Goal: Information Seeking & Learning: Learn about a topic

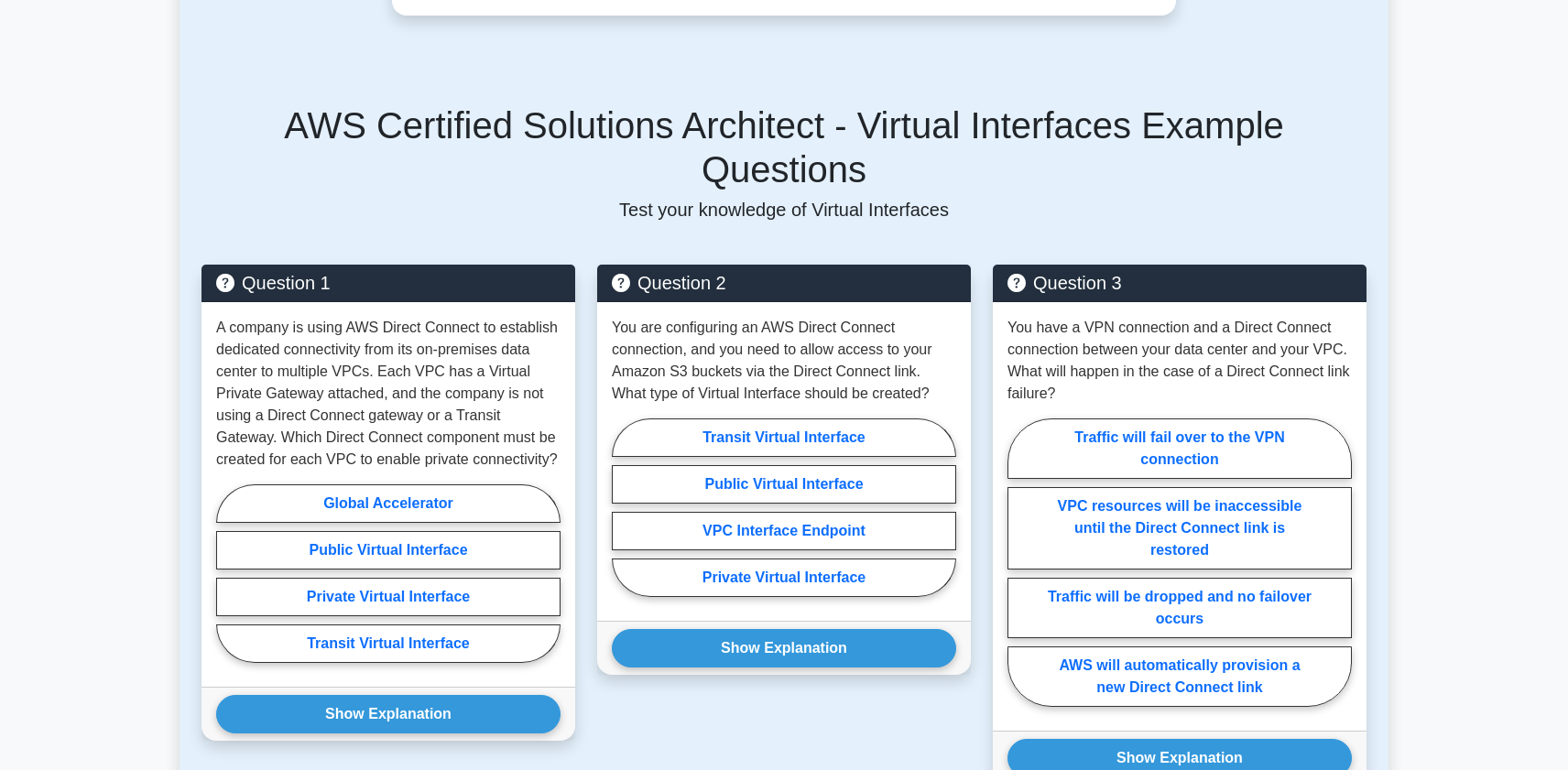
scroll to position [573, 0]
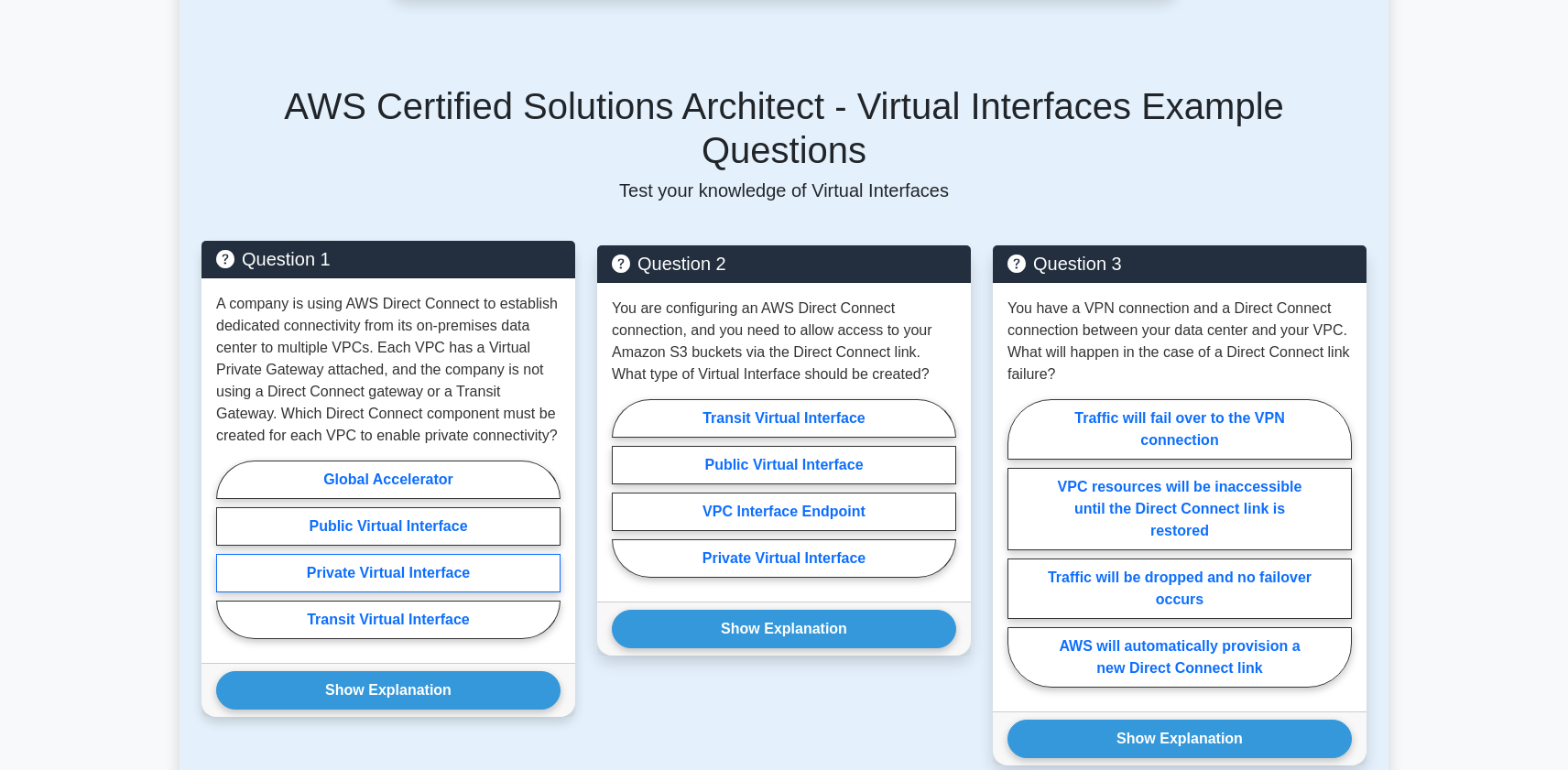
click at [417, 554] on label "Private Virtual Interface" at bounding box center [387, 573] width 344 height 38
click at [228, 550] on input "Private Virtual Interface" at bounding box center [221, 555] width 12 height 12
radio input "true"
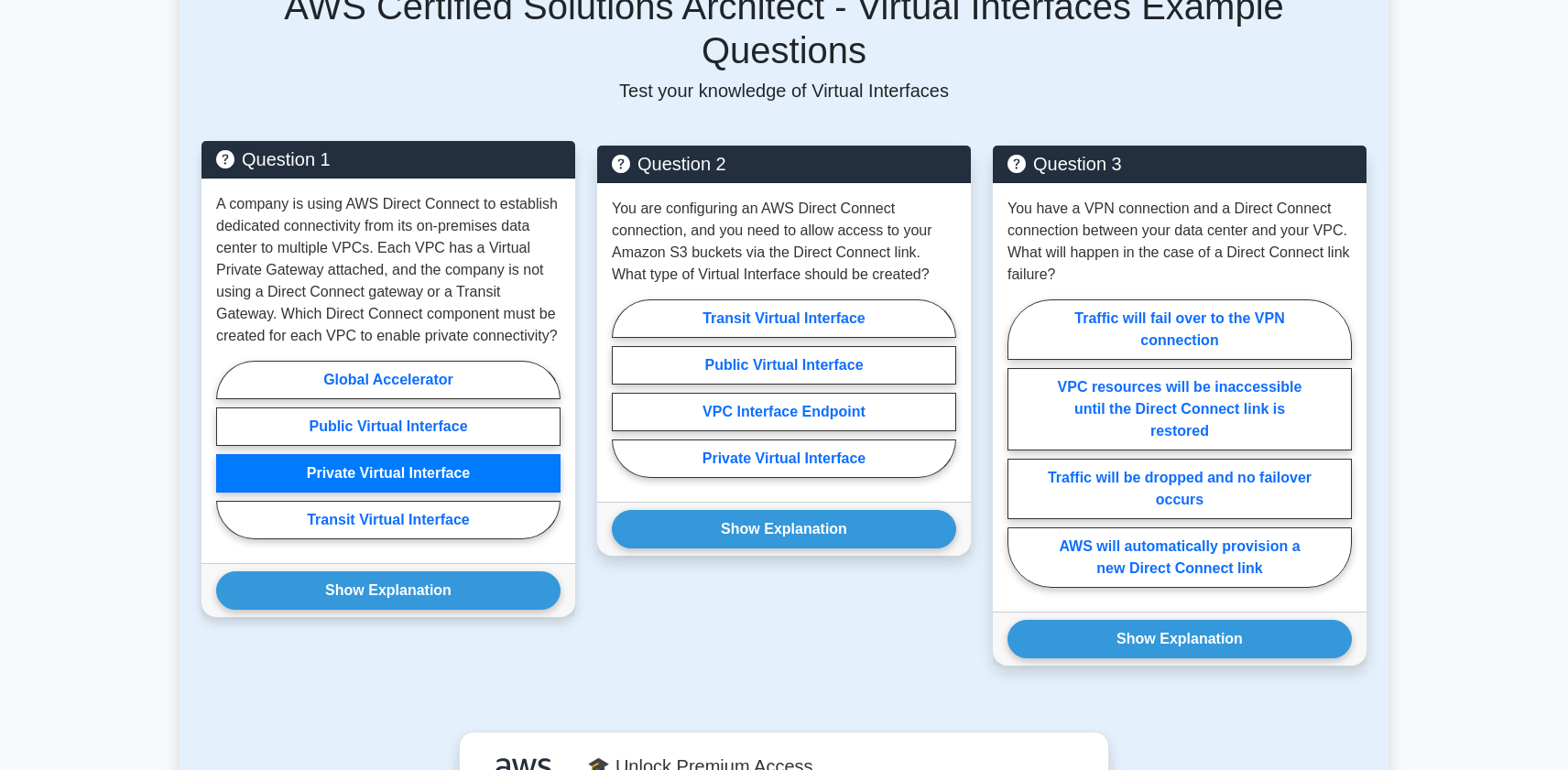
scroll to position [679, 0]
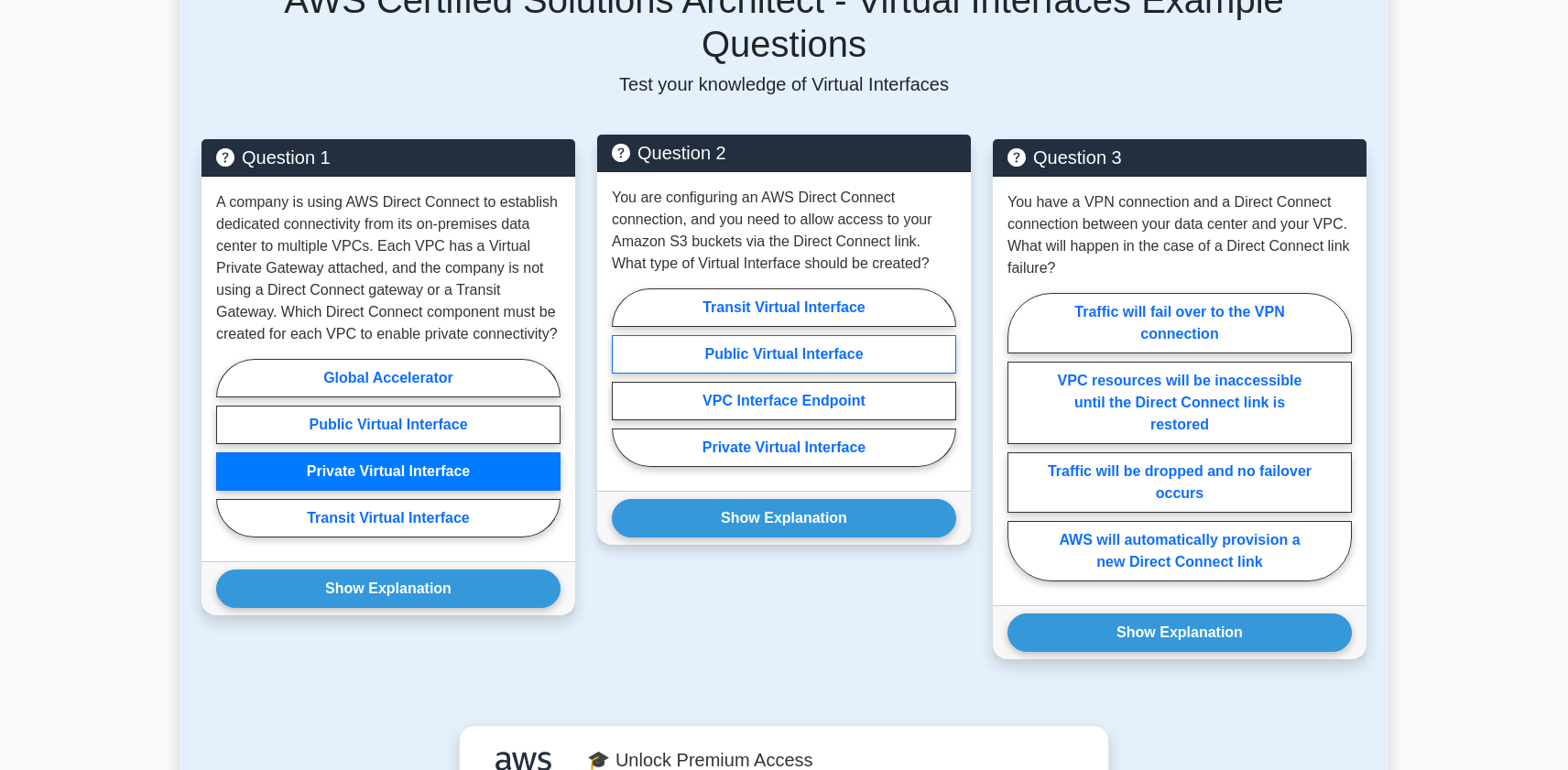
click at [746, 335] on label "Public Virtual Interface" at bounding box center [783, 354] width 344 height 38
click at [624, 377] on input "Public Virtual Interface" at bounding box center [617, 383] width 12 height 12
radio input "true"
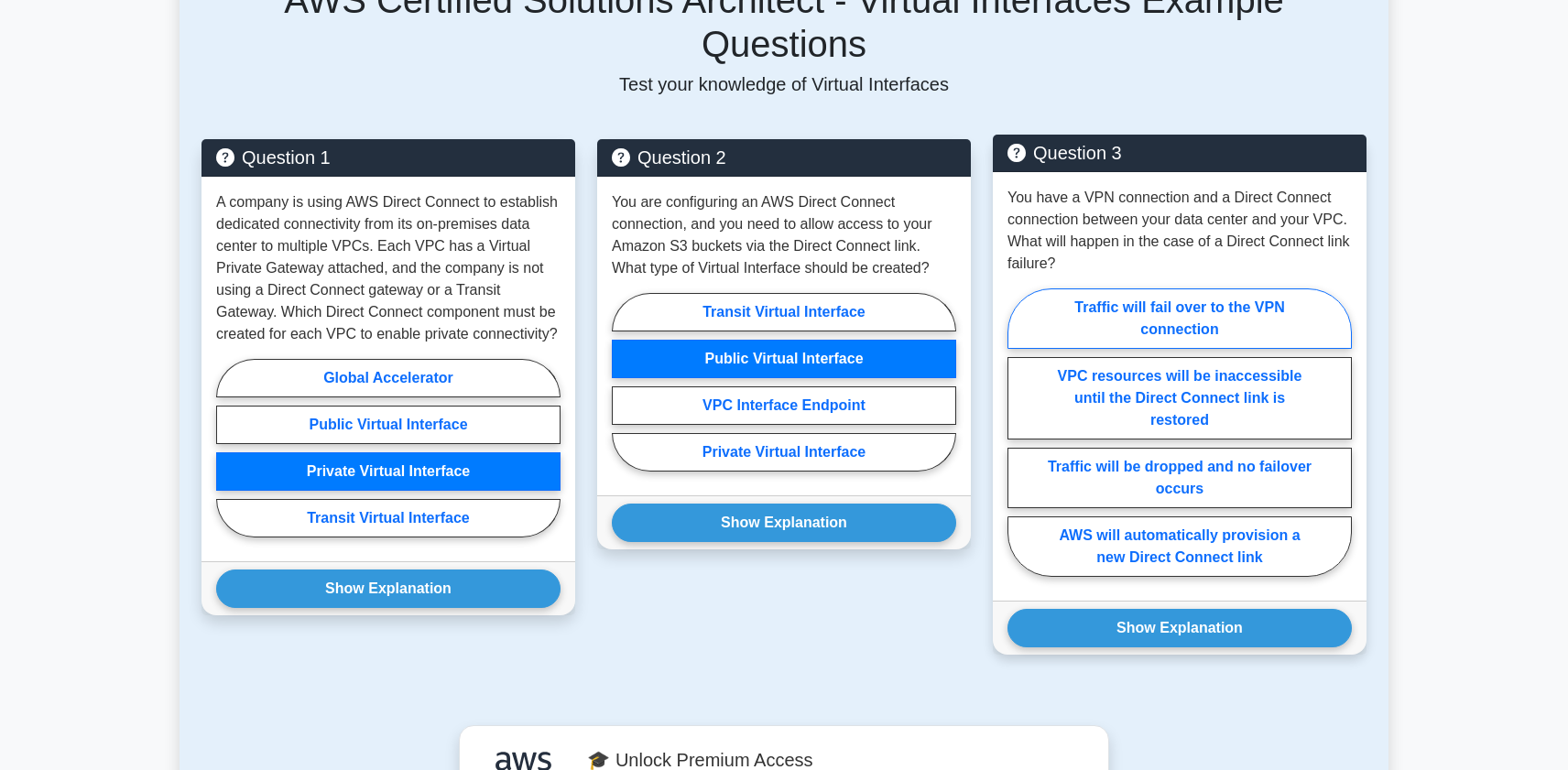
click at [1173, 289] on label "Traffic will fail over to the VPN connection" at bounding box center [1179, 319] width 344 height 60
click at [1019, 432] on input "Traffic will fail over to the VPN connection" at bounding box center [1013, 438] width 12 height 12
radio input "true"
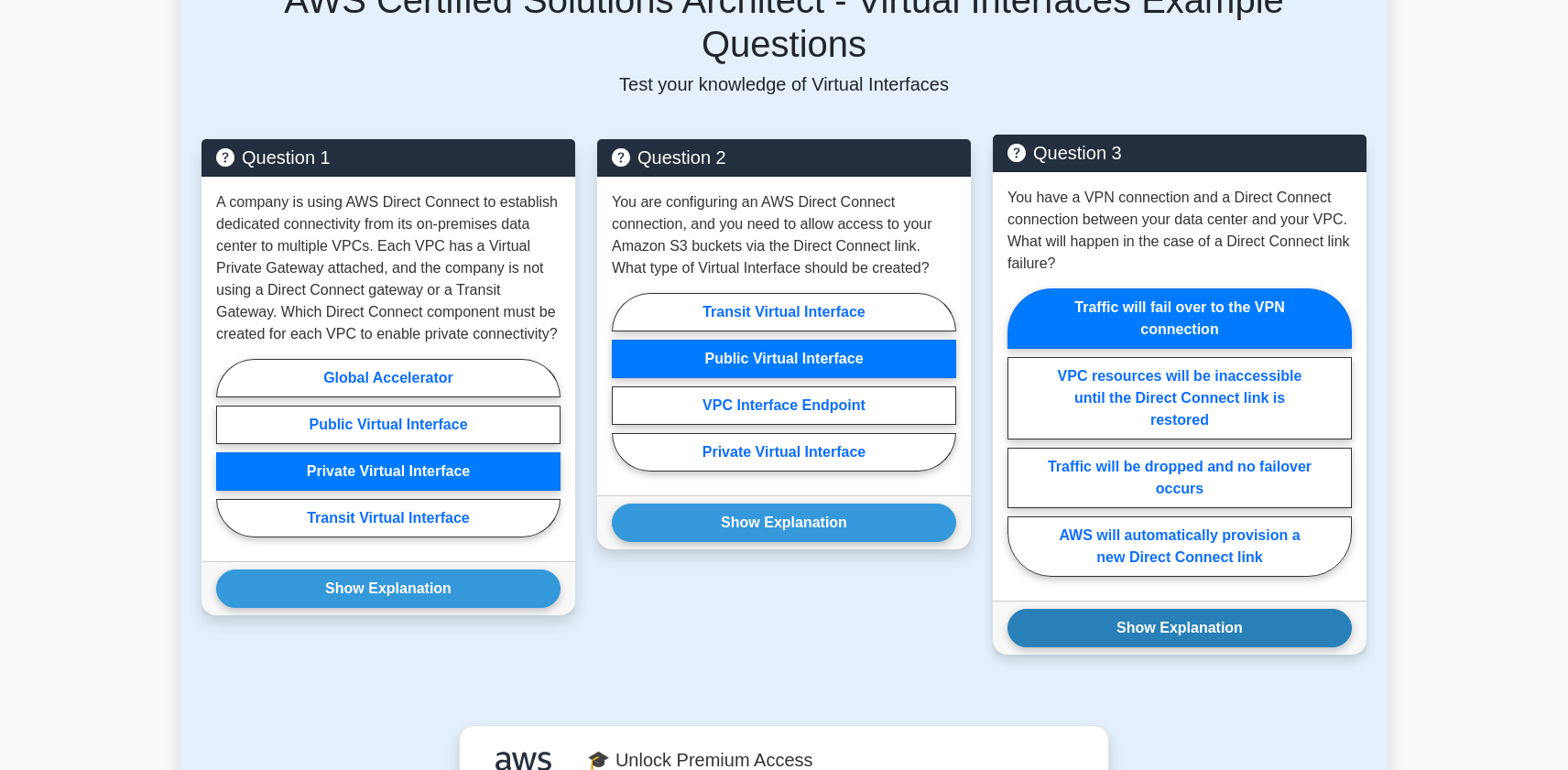
click at [1143, 609] on button "Show Explanation" at bounding box center [1179, 627] width 344 height 38
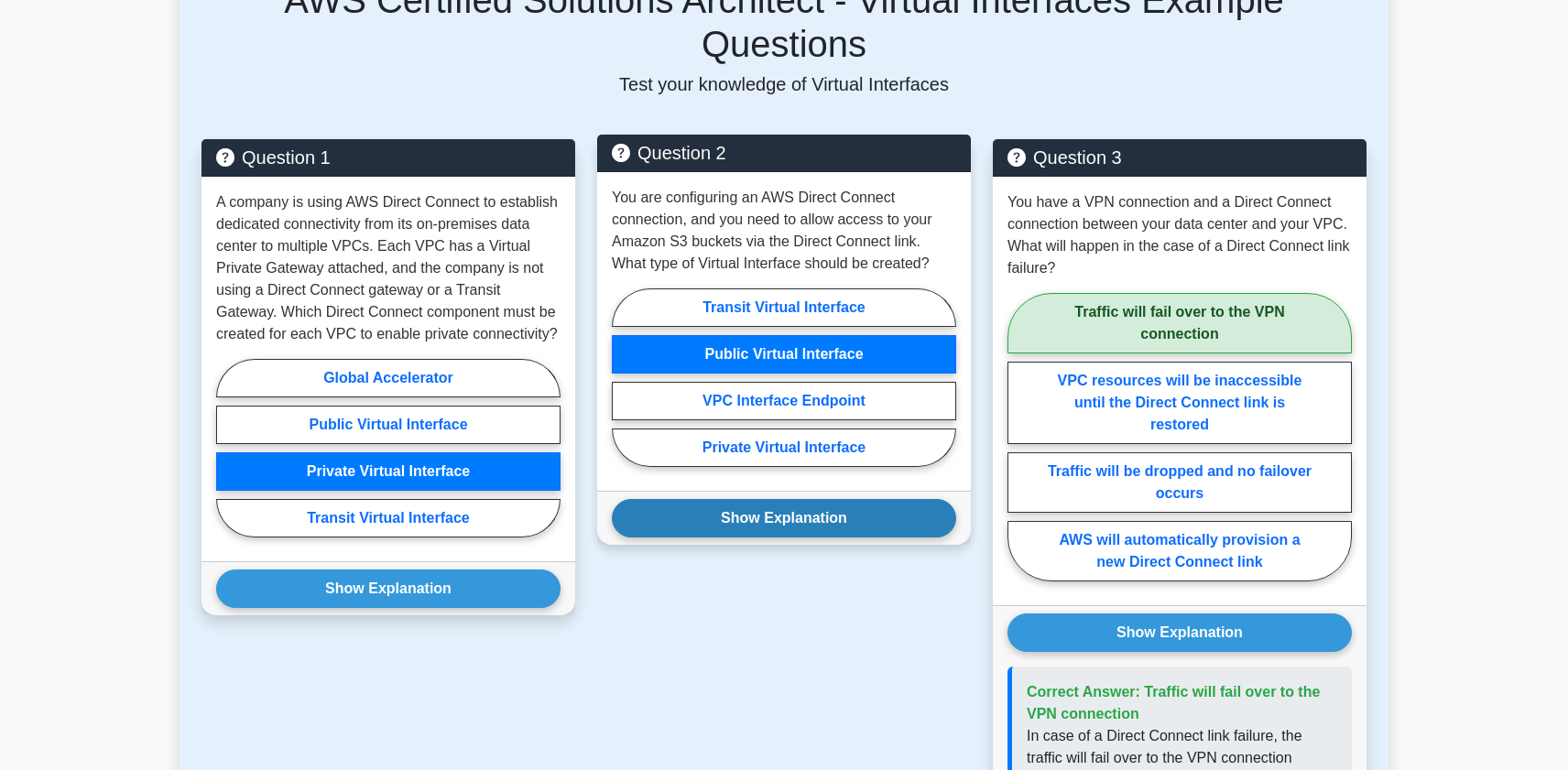
click at [837, 499] on button "Show Explanation" at bounding box center [783, 518] width 344 height 38
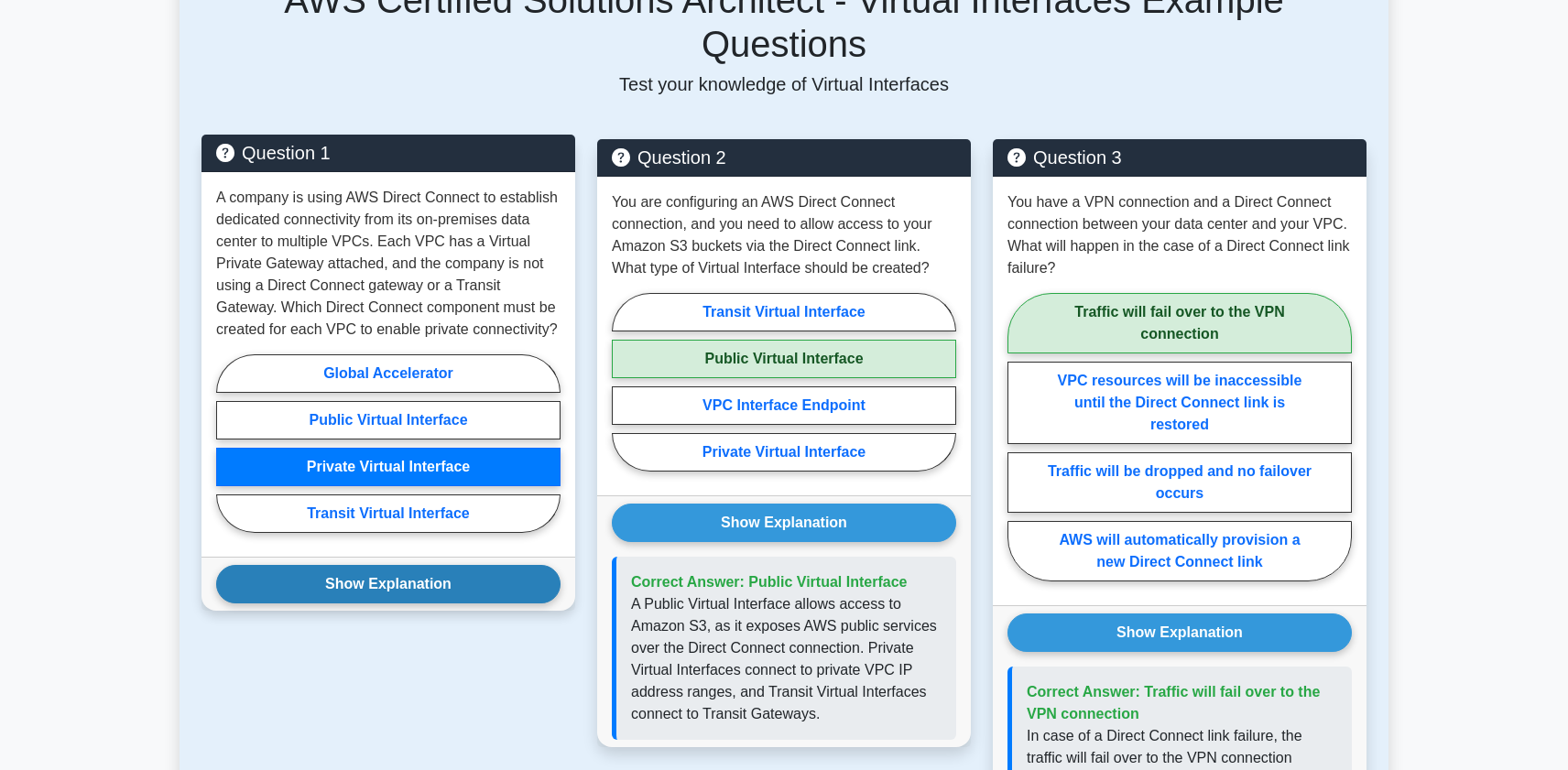
click at [469, 565] on button "Show Explanation" at bounding box center [387, 583] width 344 height 38
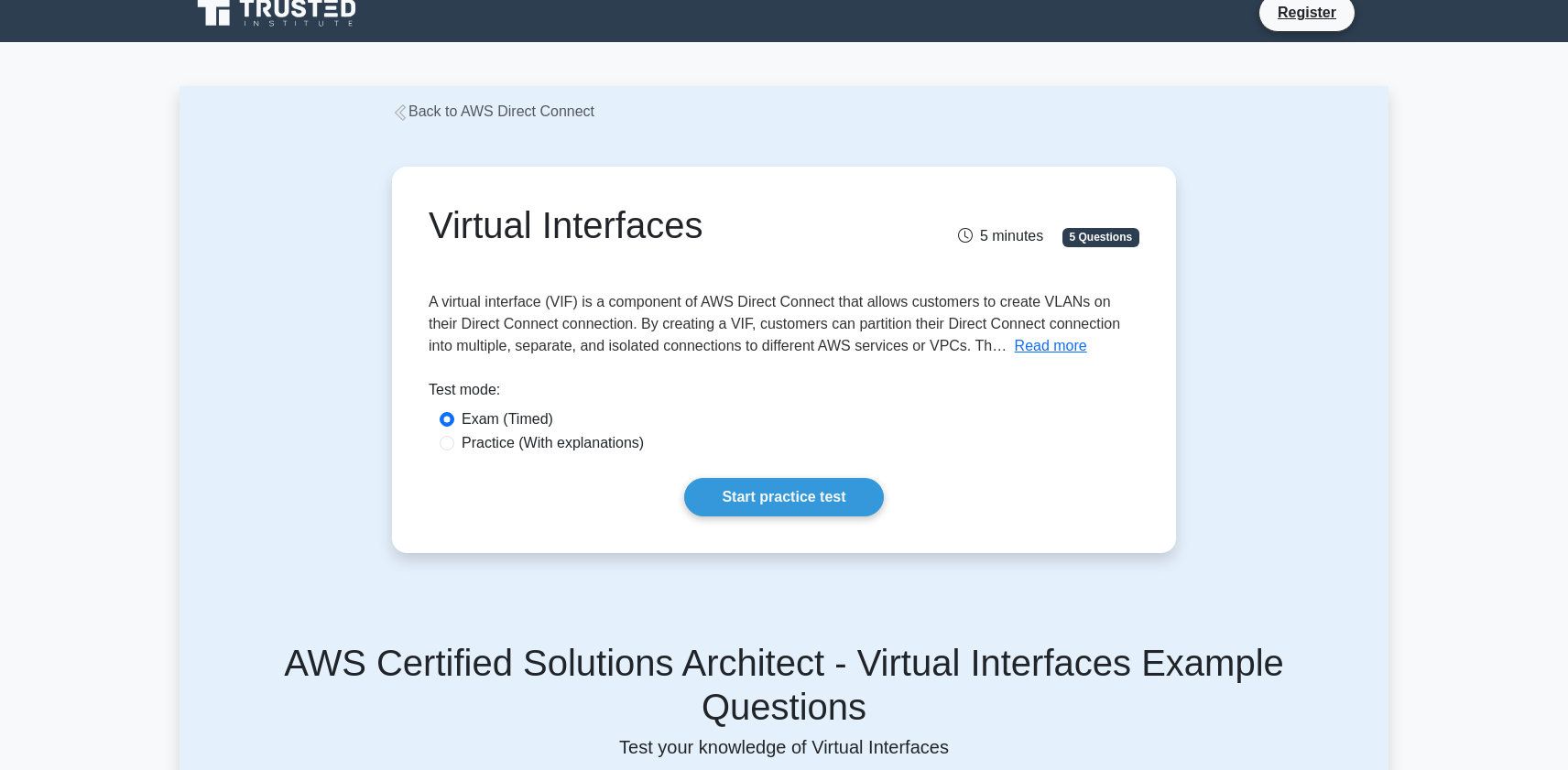
scroll to position [0, 0]
